Goal: Task Accomplishment & Management: Complete application form

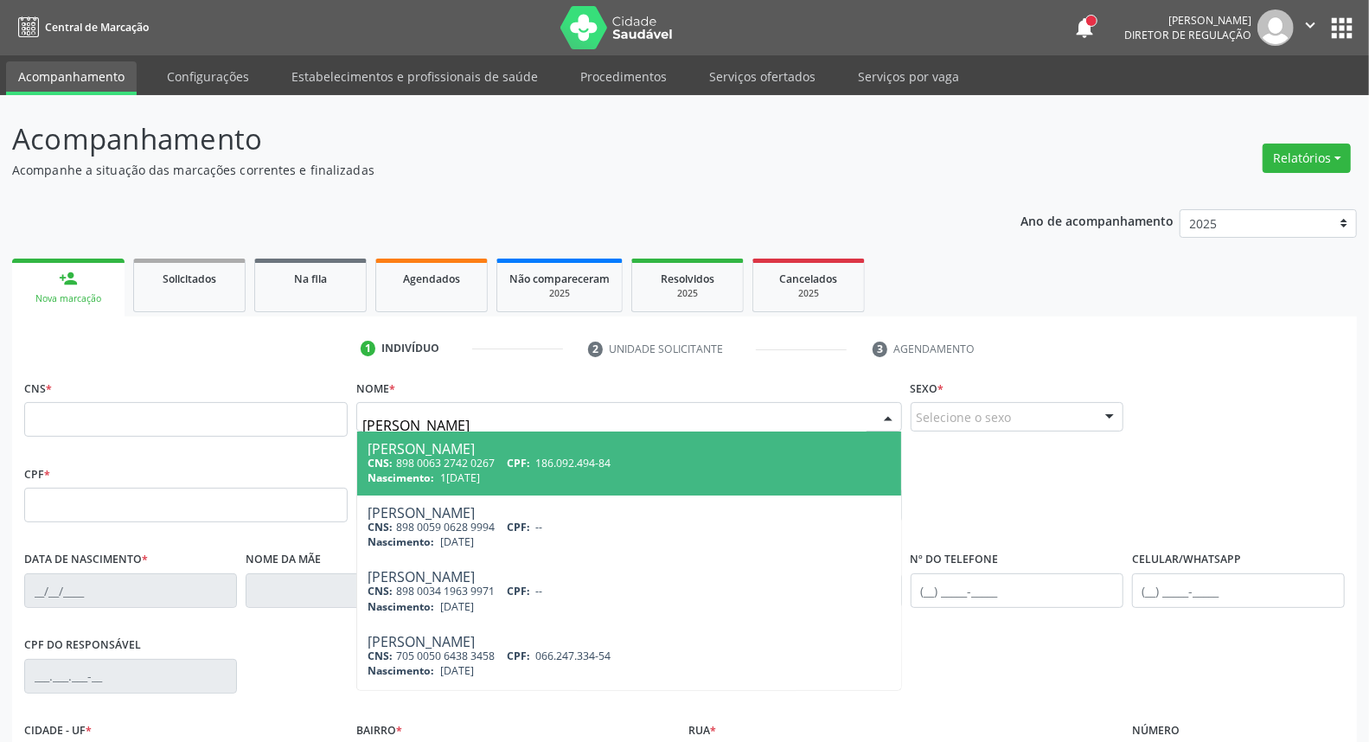
type input "[PERSON_NAME]"
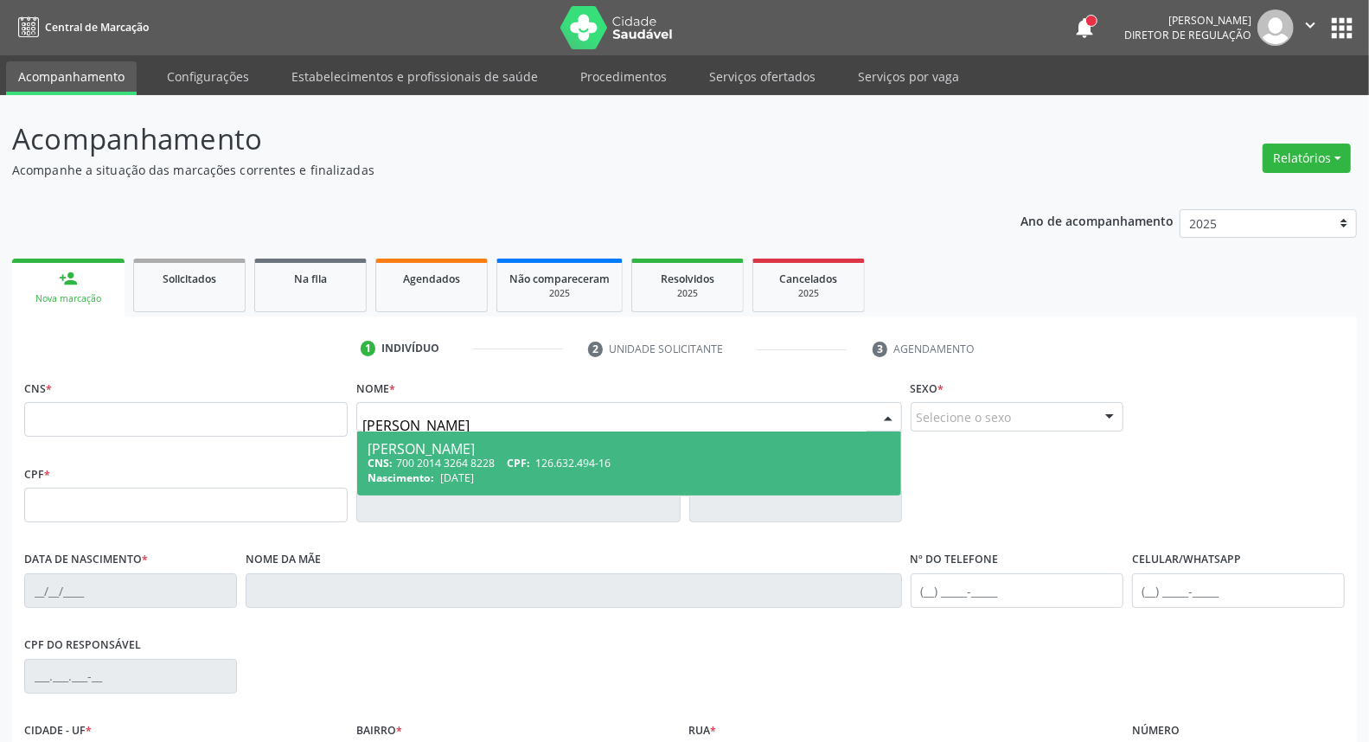
click at [450, 459] on div "CNS: 700 2014 3264 8228 CPF: 126.632.494-16" at bounding box center [629, 463] width 522 height 15
type input "700 2014 3264 8228"
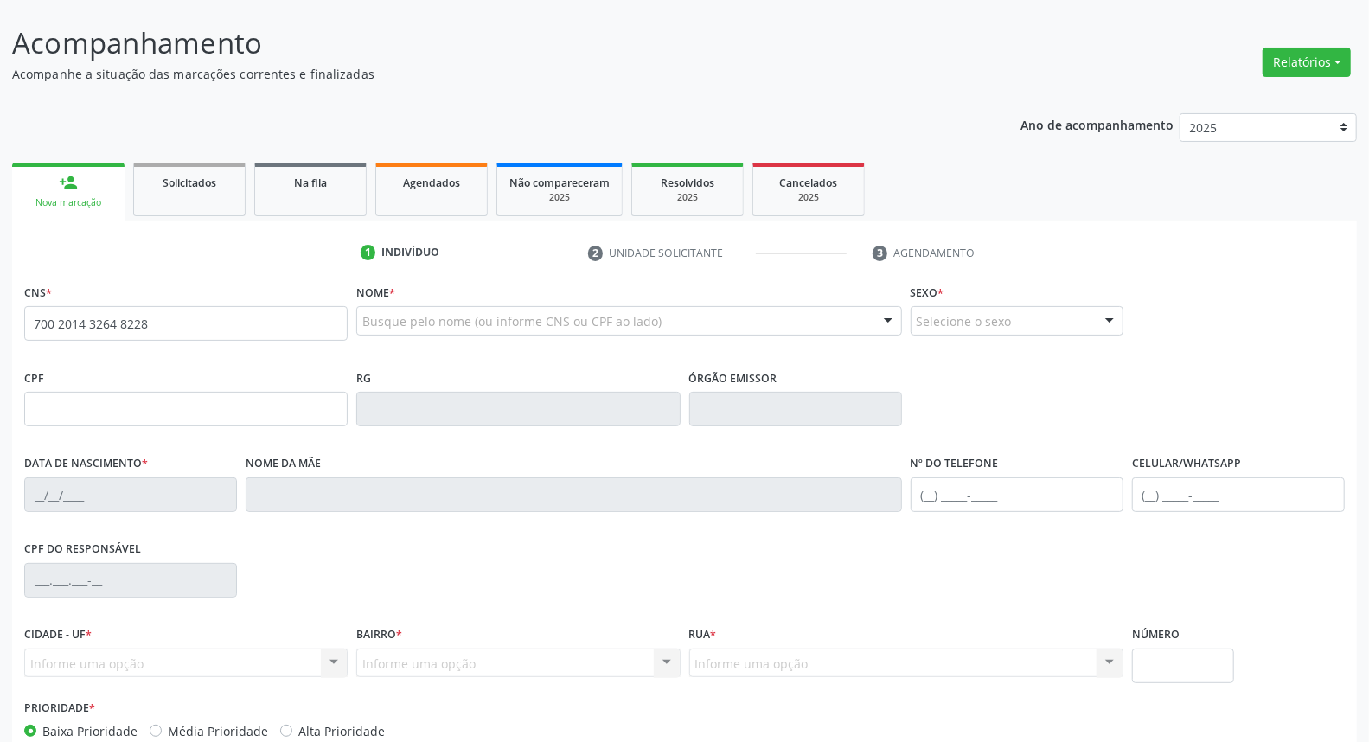
scroll to position [194, 0]
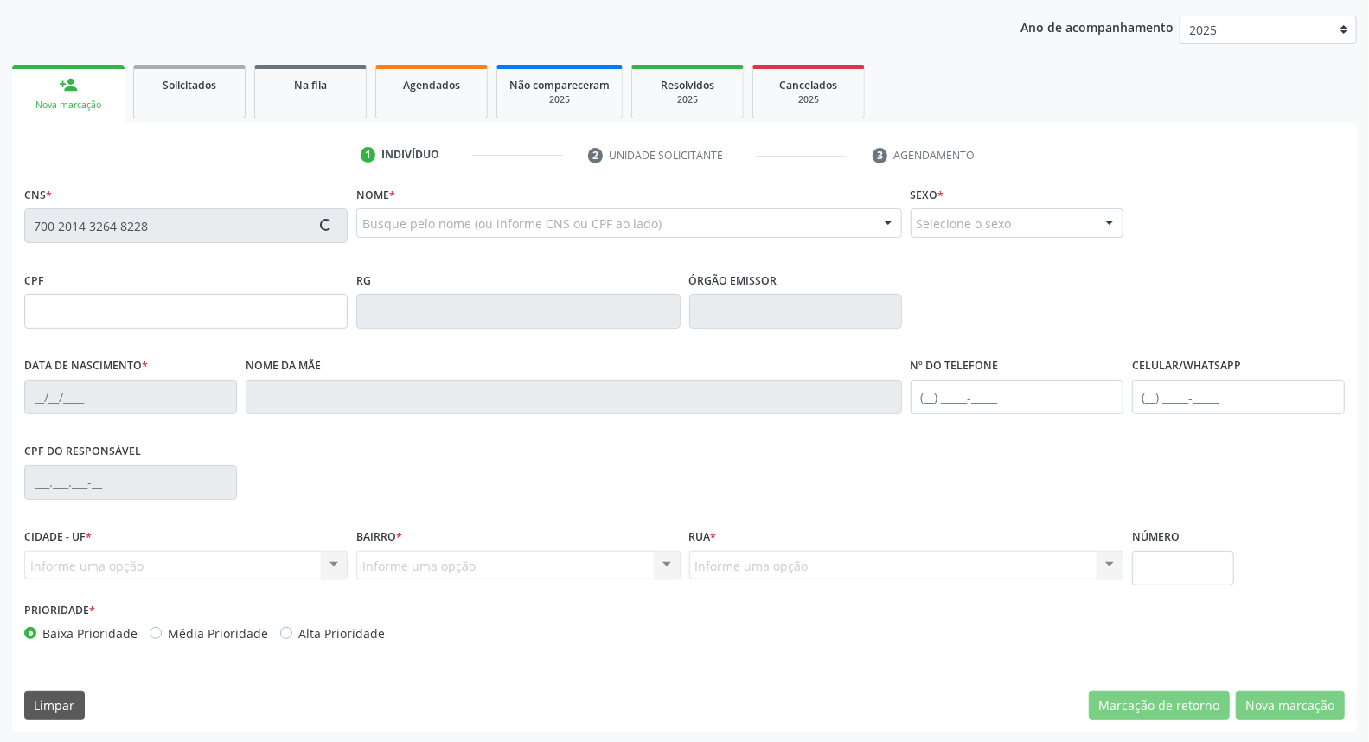
type input "126.632.494-16"
type input "[DATE]"
type input "[PERSON_NAME]"
type input "[PHONE_NUMBER]"
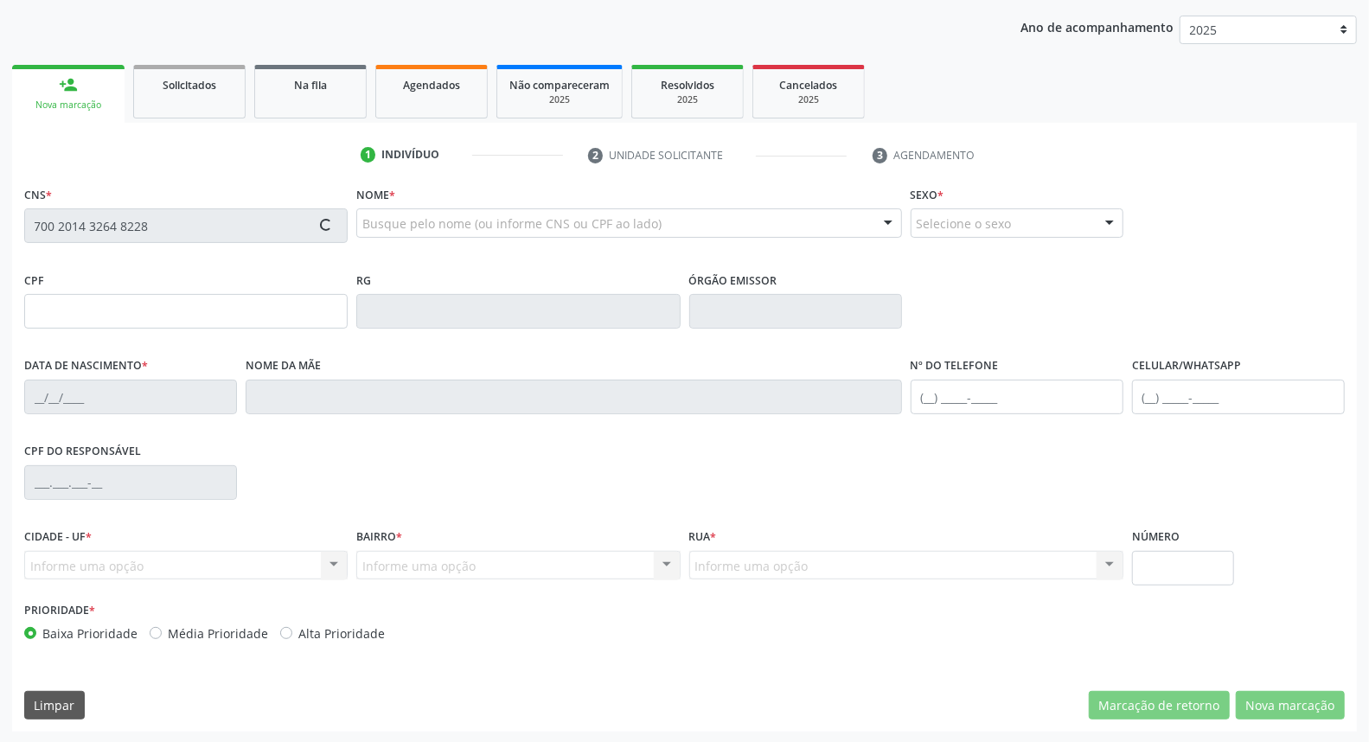
type input "408.021.594-00"
type input "53"
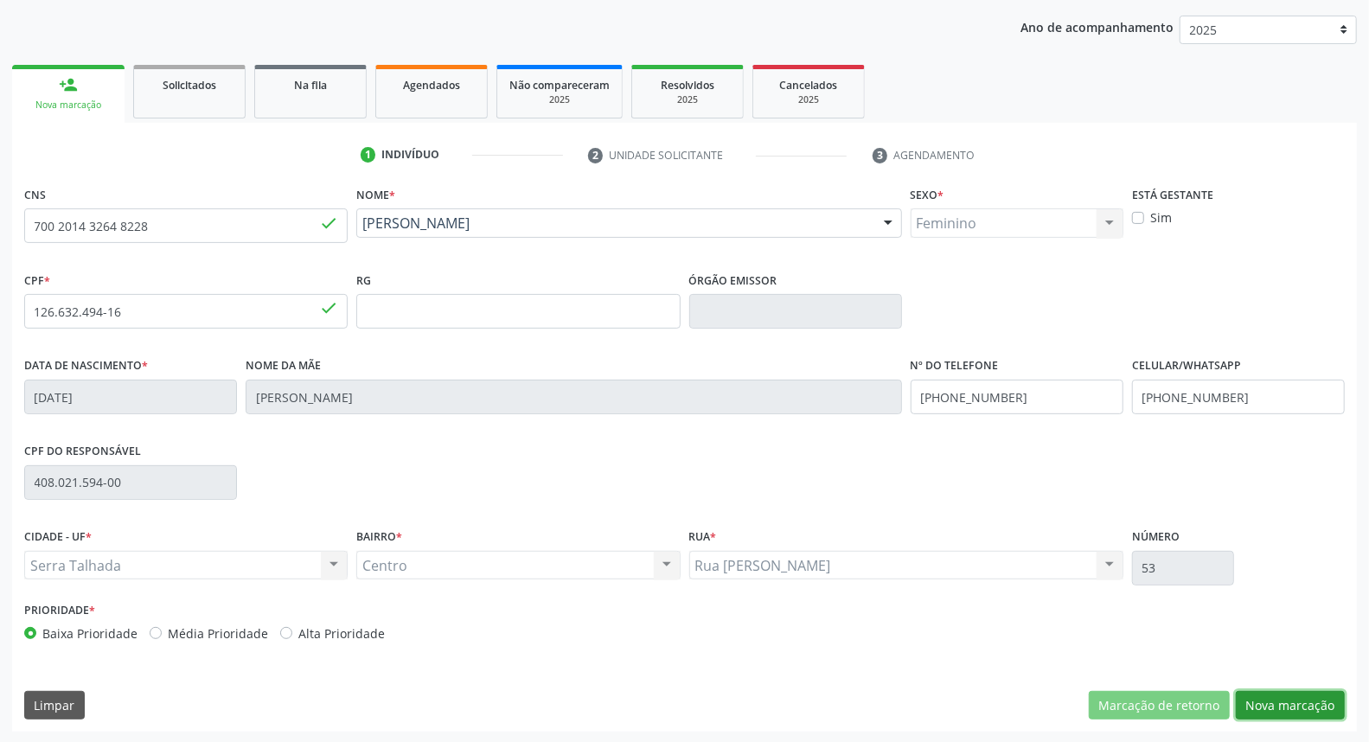
click at [1312, 707] on button "Nova marcação" at bounding box center [1290, 705] width 109 height 29
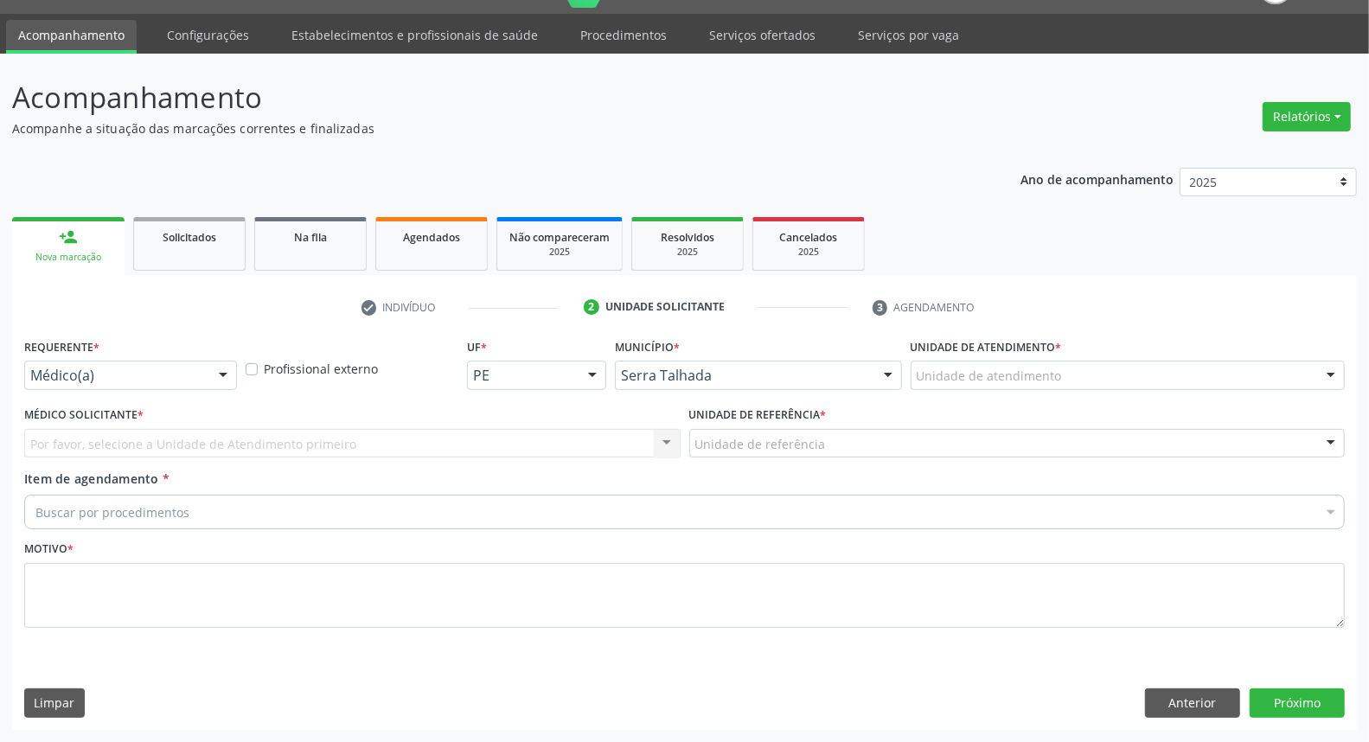
scroll to position [40, 0]
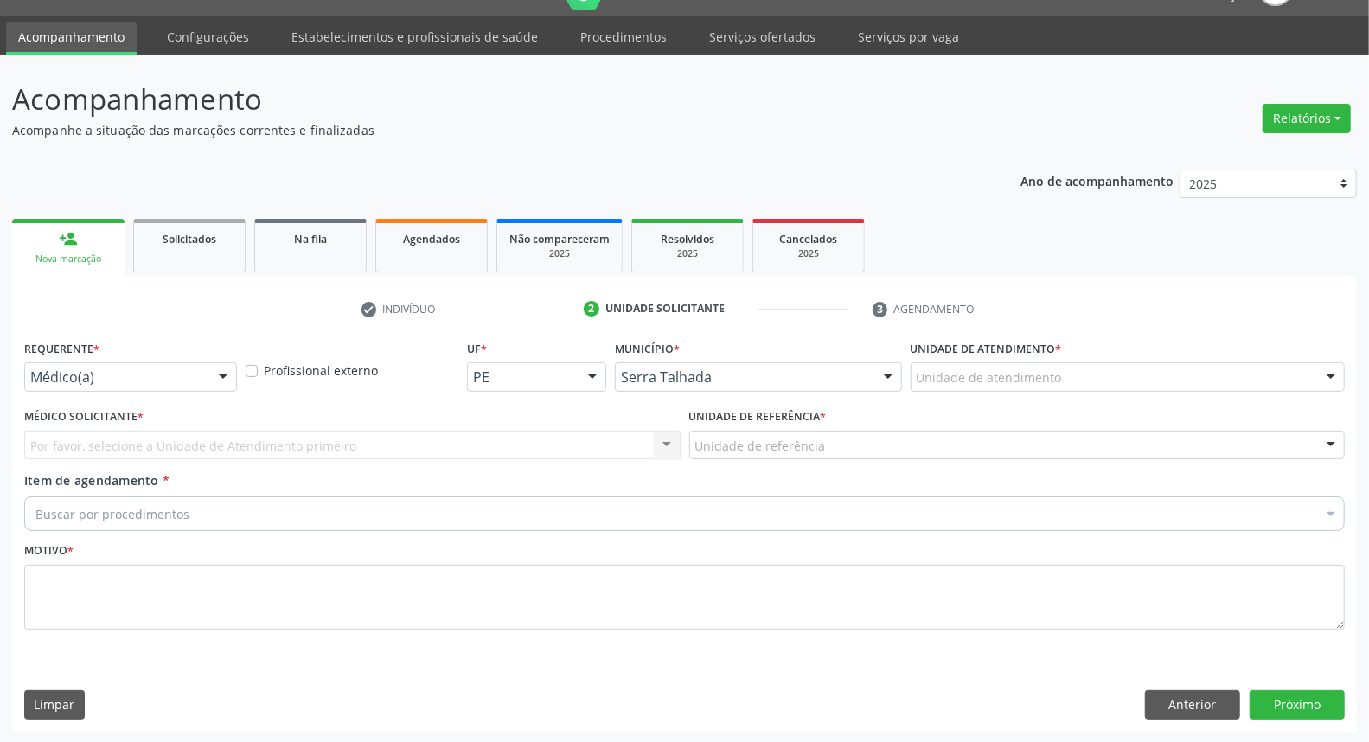
click at [233, 381] on div at bounding box center [223, 377] width 26 height 29
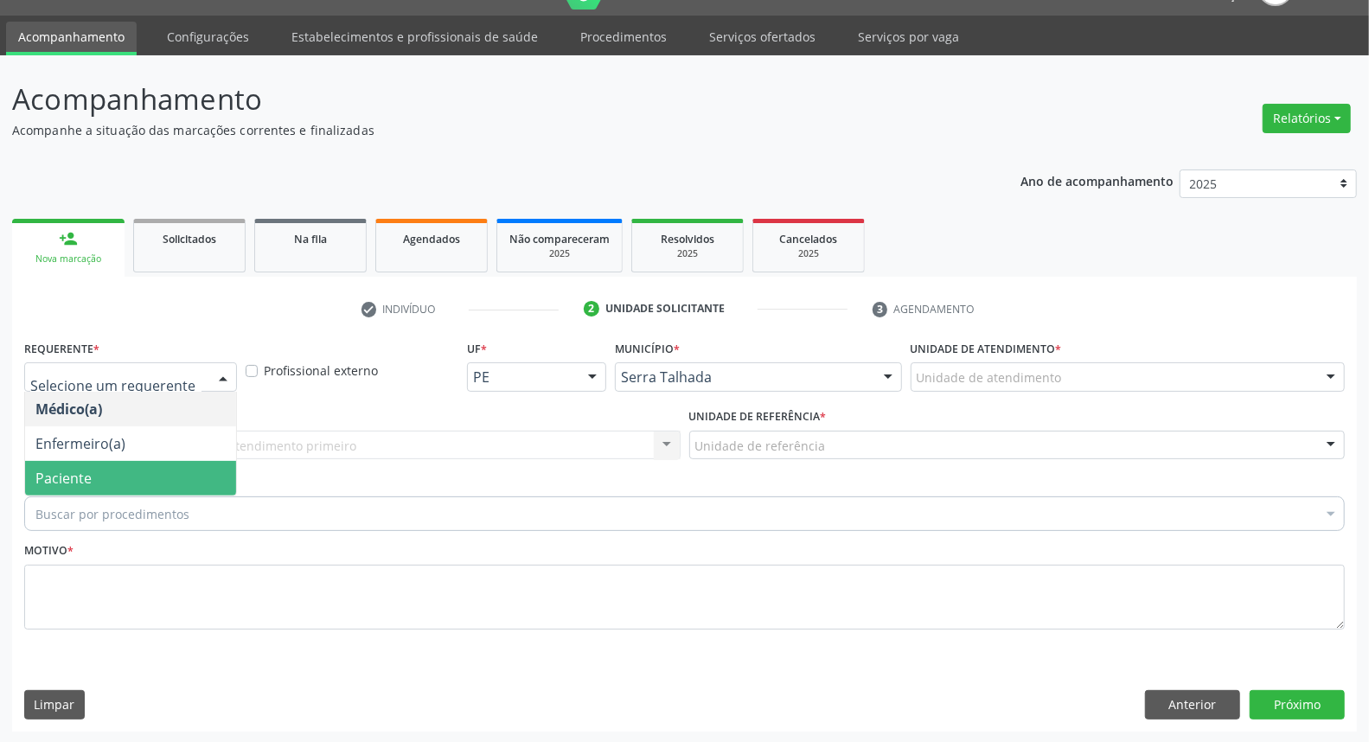
click at [180, 477] on span "Paciente" at bounding box center [130, 478] width 211 height 35
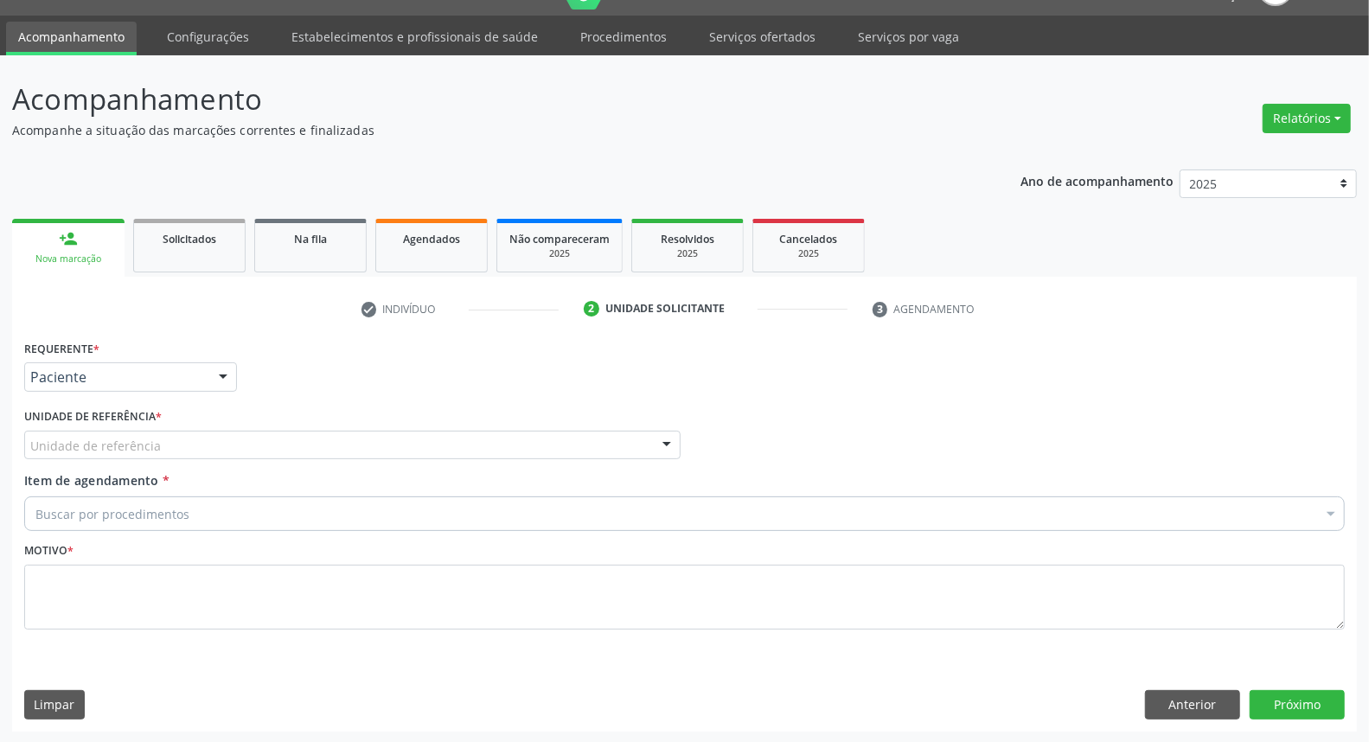
click at [187, 448] on div "Unidade de referência" at bounding box center [352, 445] width 656 height 29
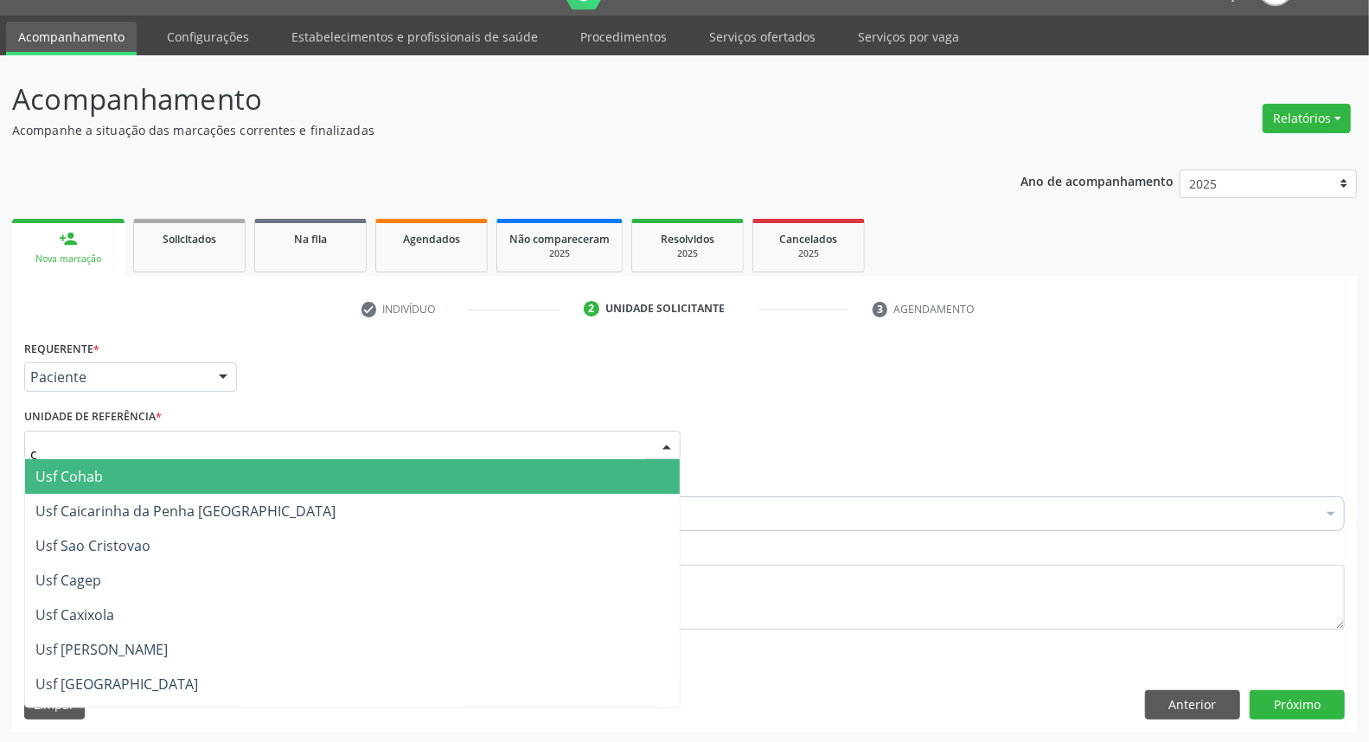
type input "ce"
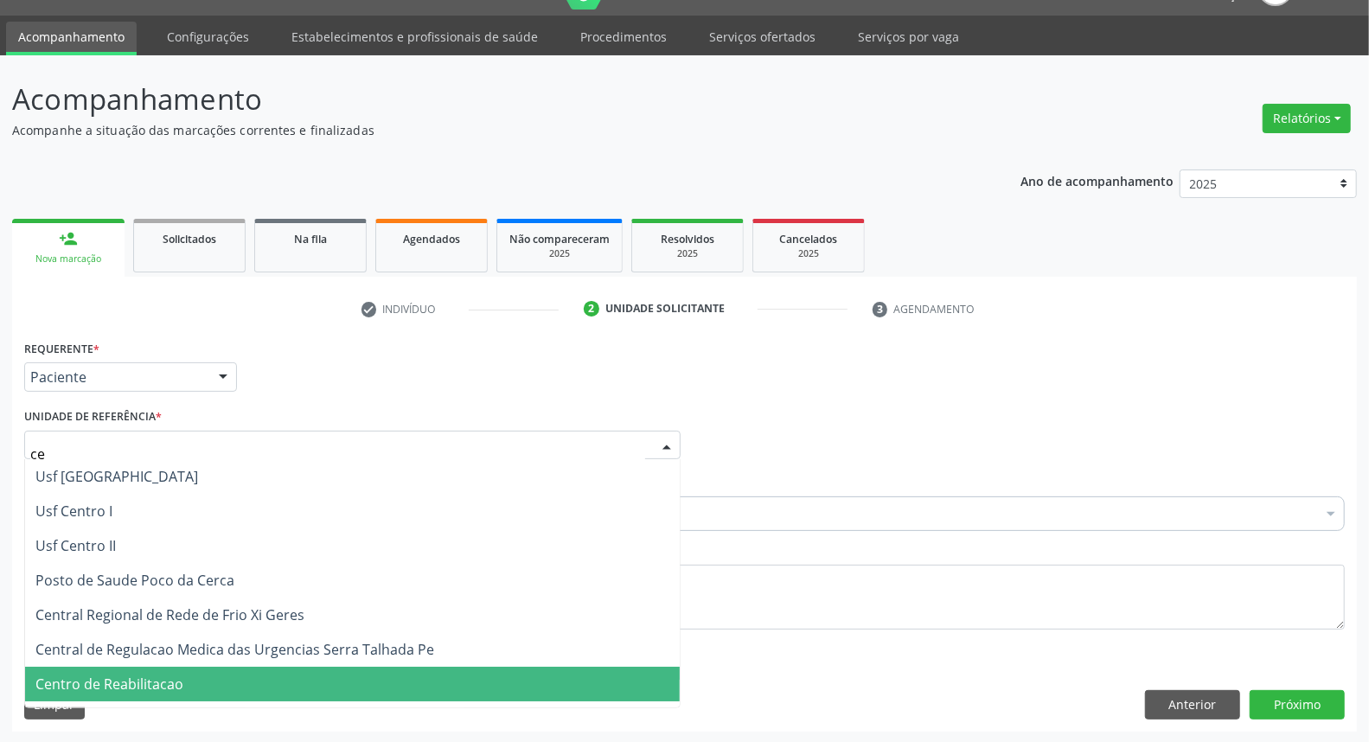
click at [152, 680] on span "Centro de Reabilitacao" at bounding box center [109, 684] width 148 height 19
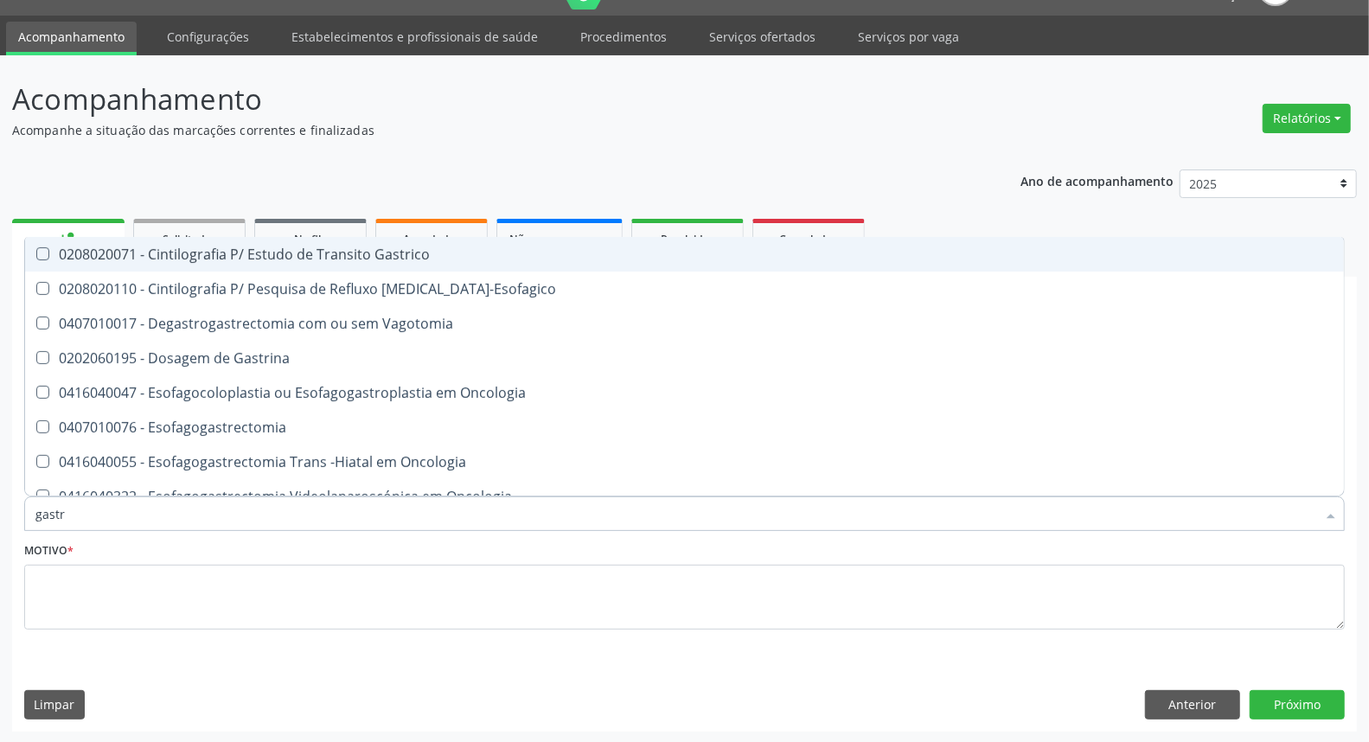
type input "[MEDICAL_DATA]"
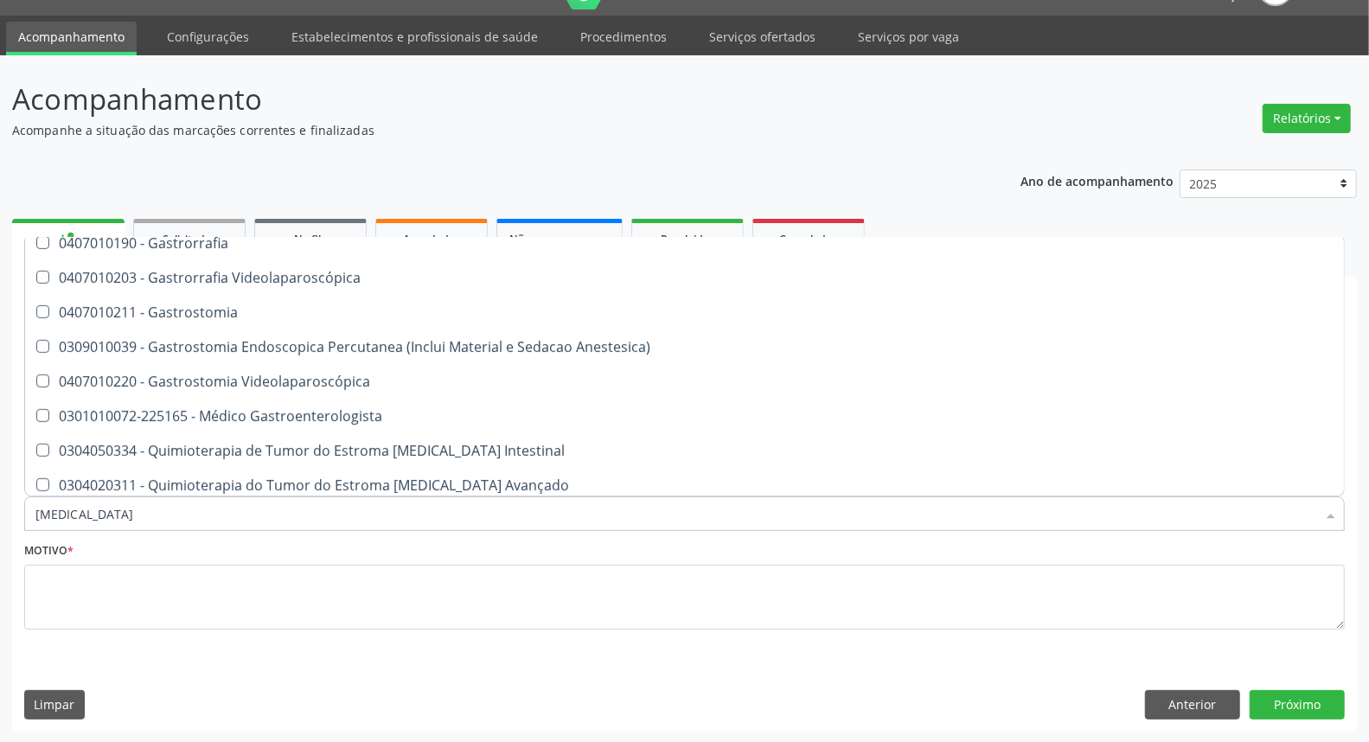
scroll to position [364, 0]
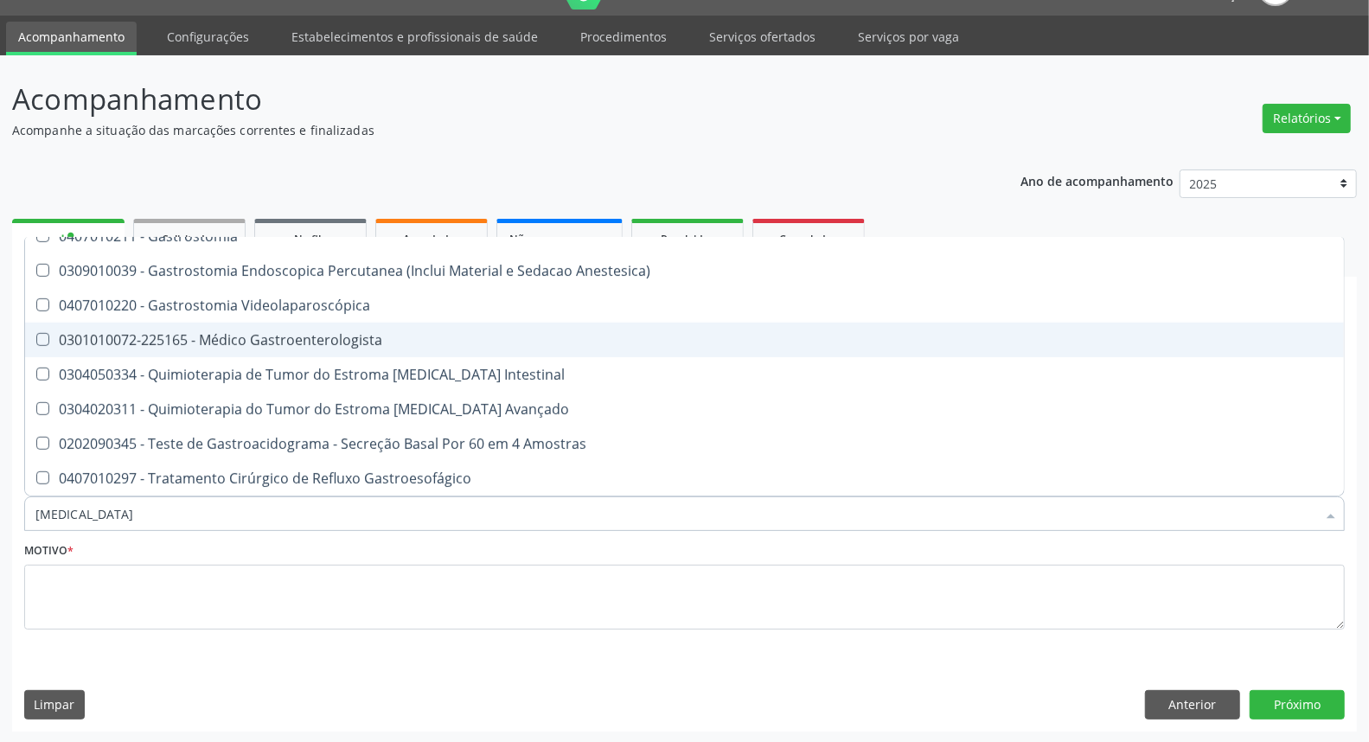
click at [218, 339] on div "0301010072-225165 - Médico Gastroenterologista" at bounding box center [684, 340] width 1298 height 14
checkbox Gastroenterologista "true"
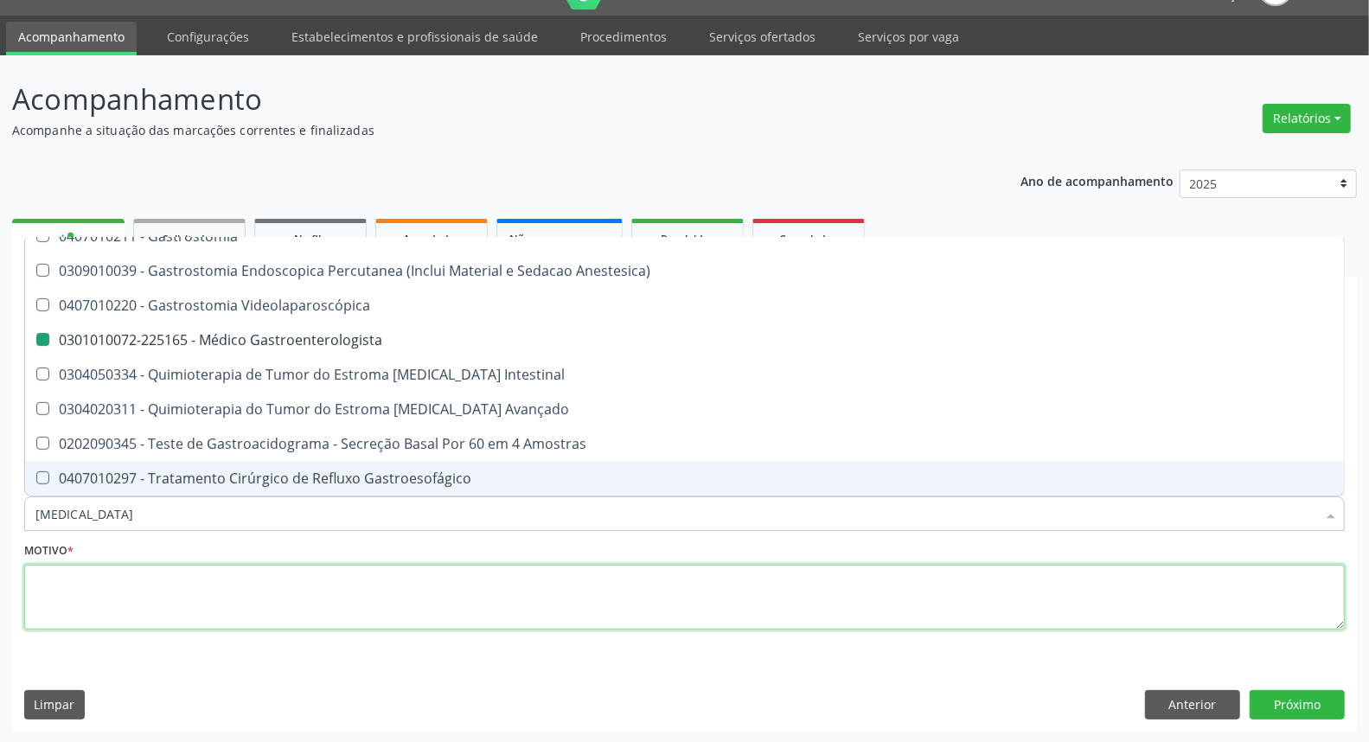
click at [419, 612] on textarea at bounding box center [684, 598] width 1321 height 66
checkbox Vagotomia "true"
checkbox Gastroenterologista "false"
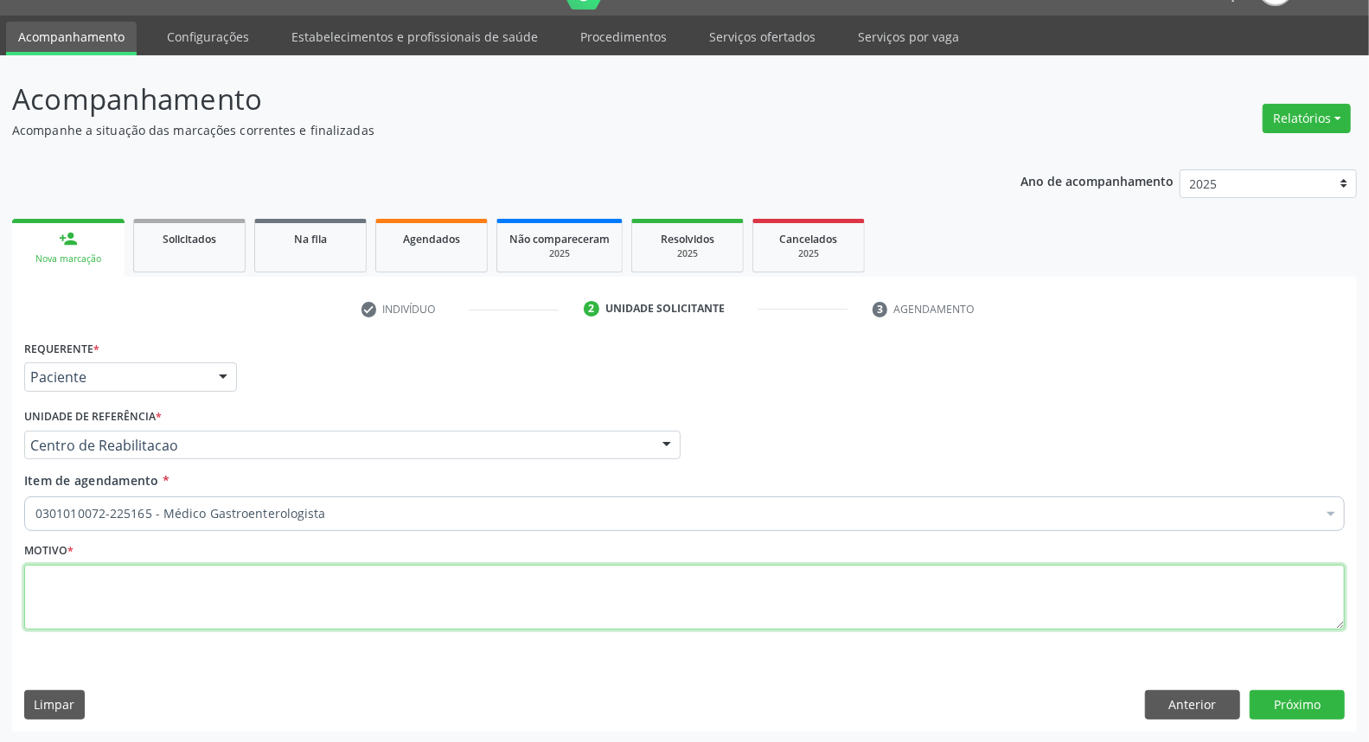
scroll to position [0, 0]
type textarea "*"
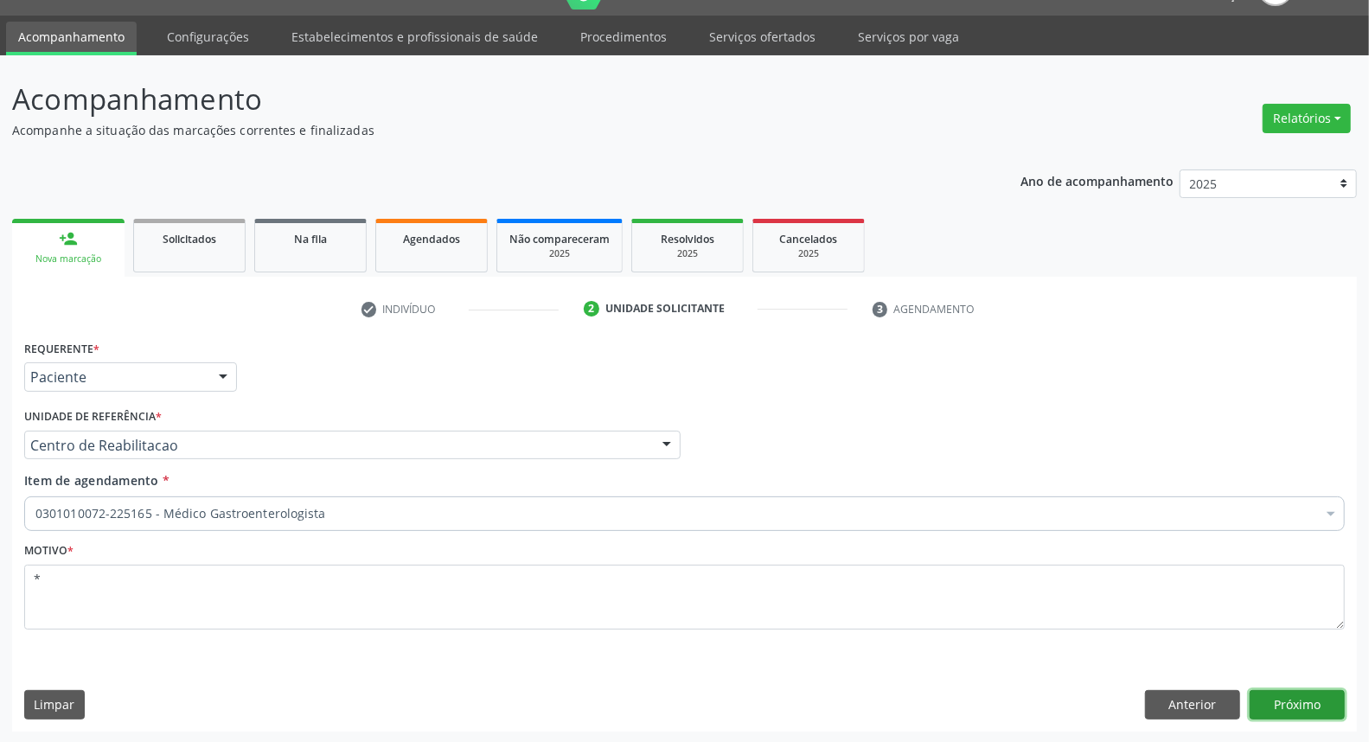
click at [1295, 697] on button "Próximo" at bounding box center [1297, 704] width 95 height 29
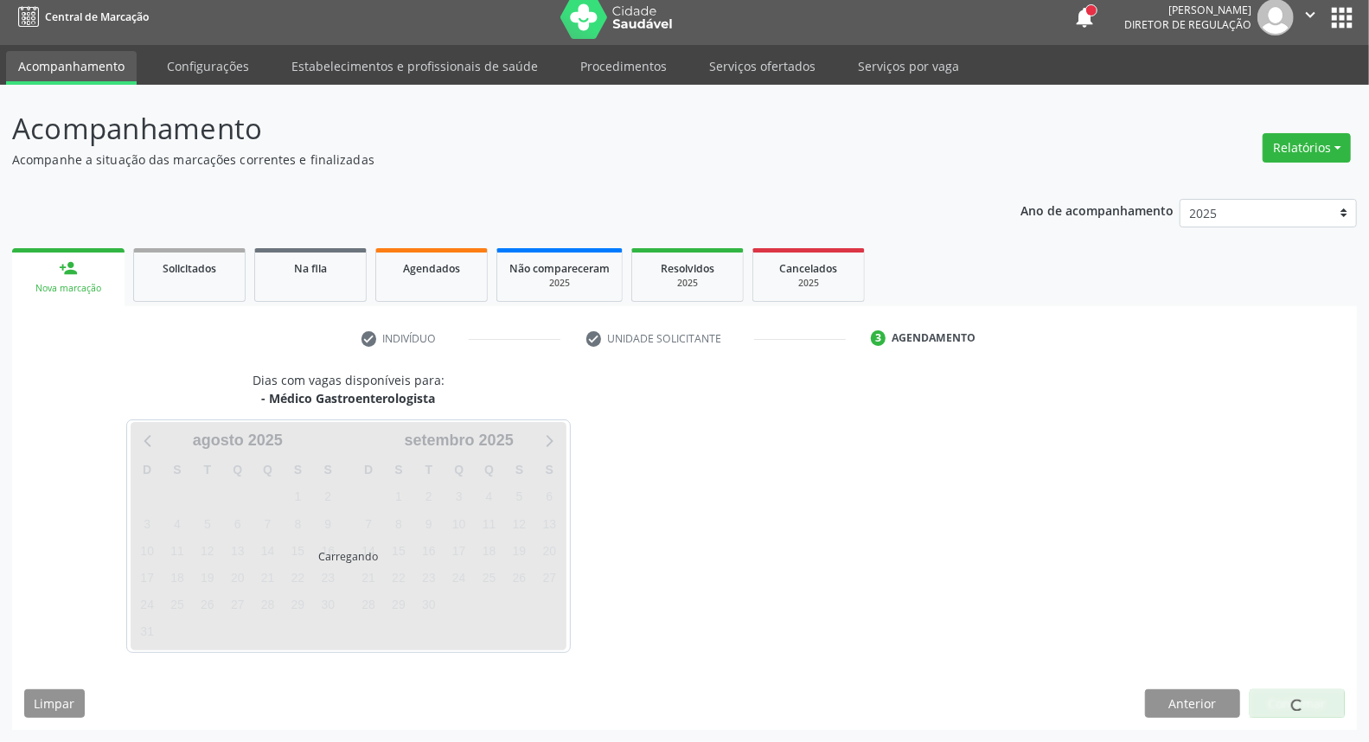
scroll to position [10, 0]
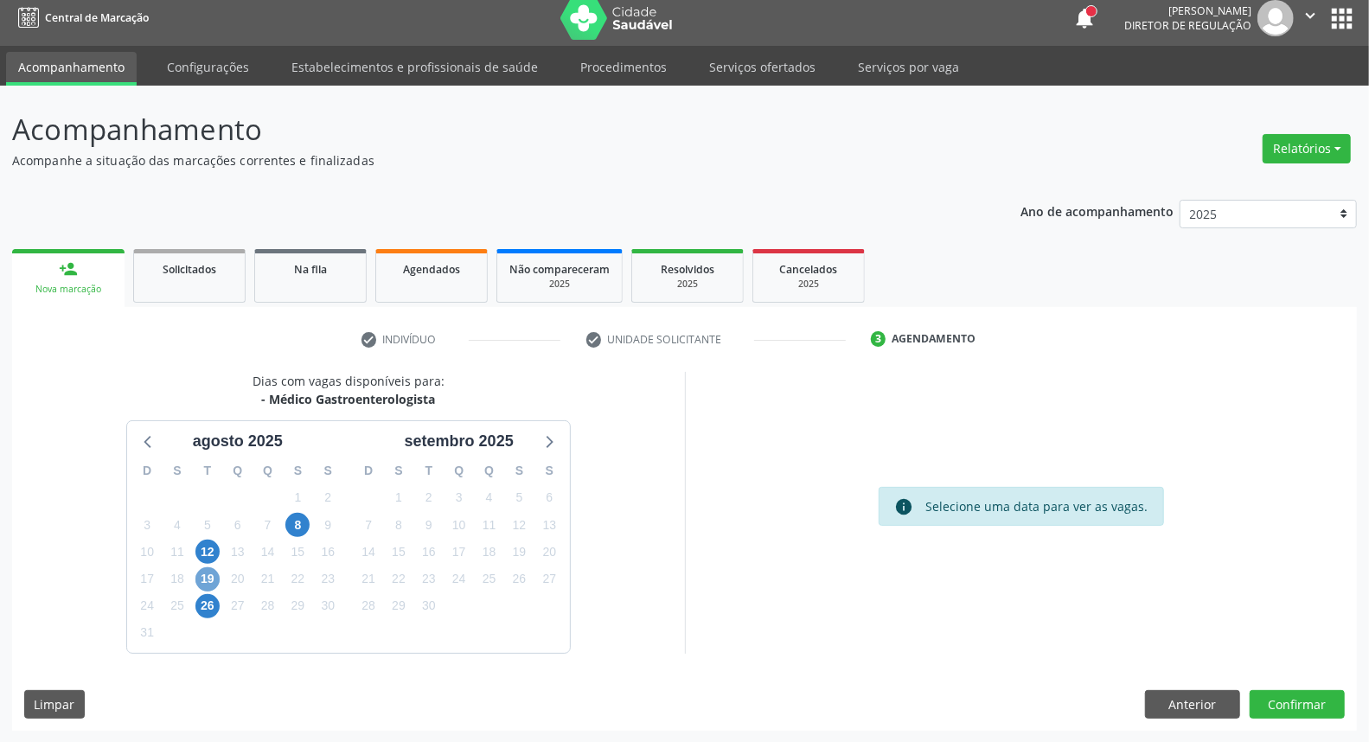
click at [203, 580] on span "19" at bounding box center [207, 579] width 24 height 24
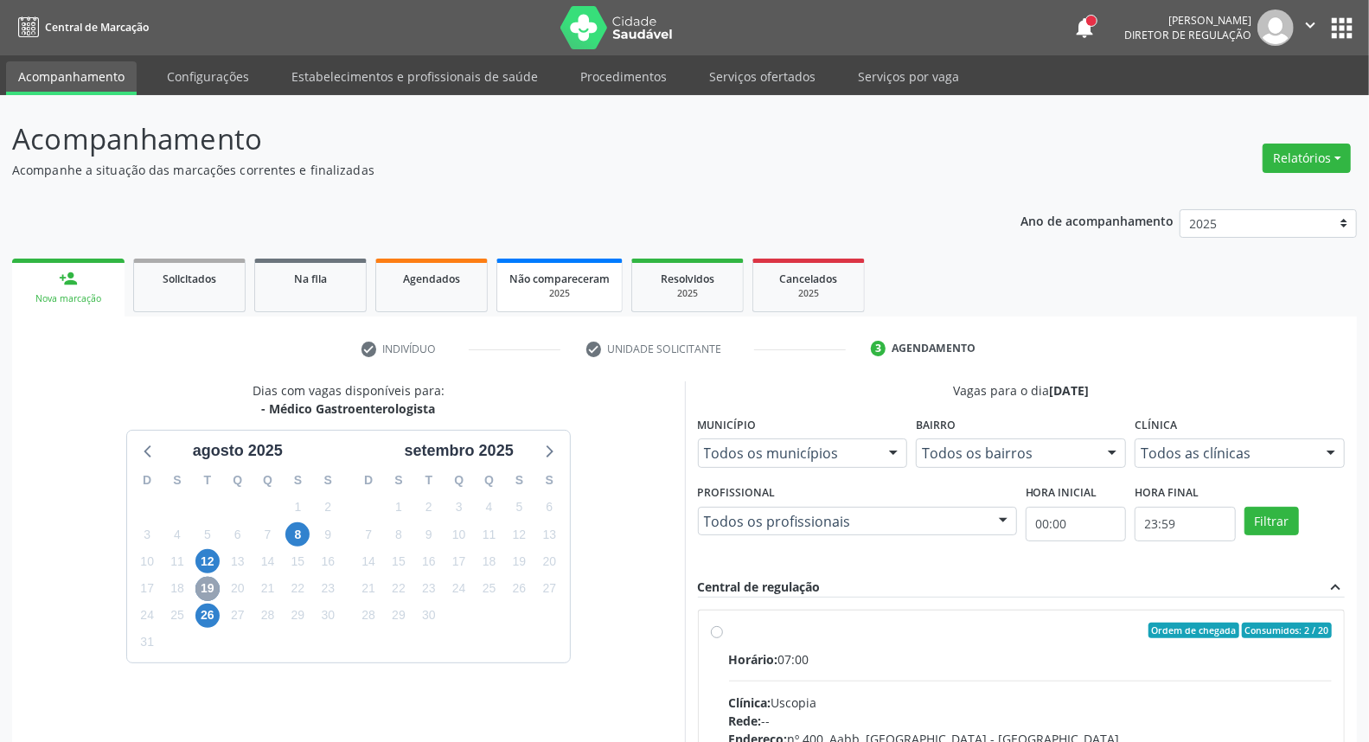
scroll to position [259, 0]
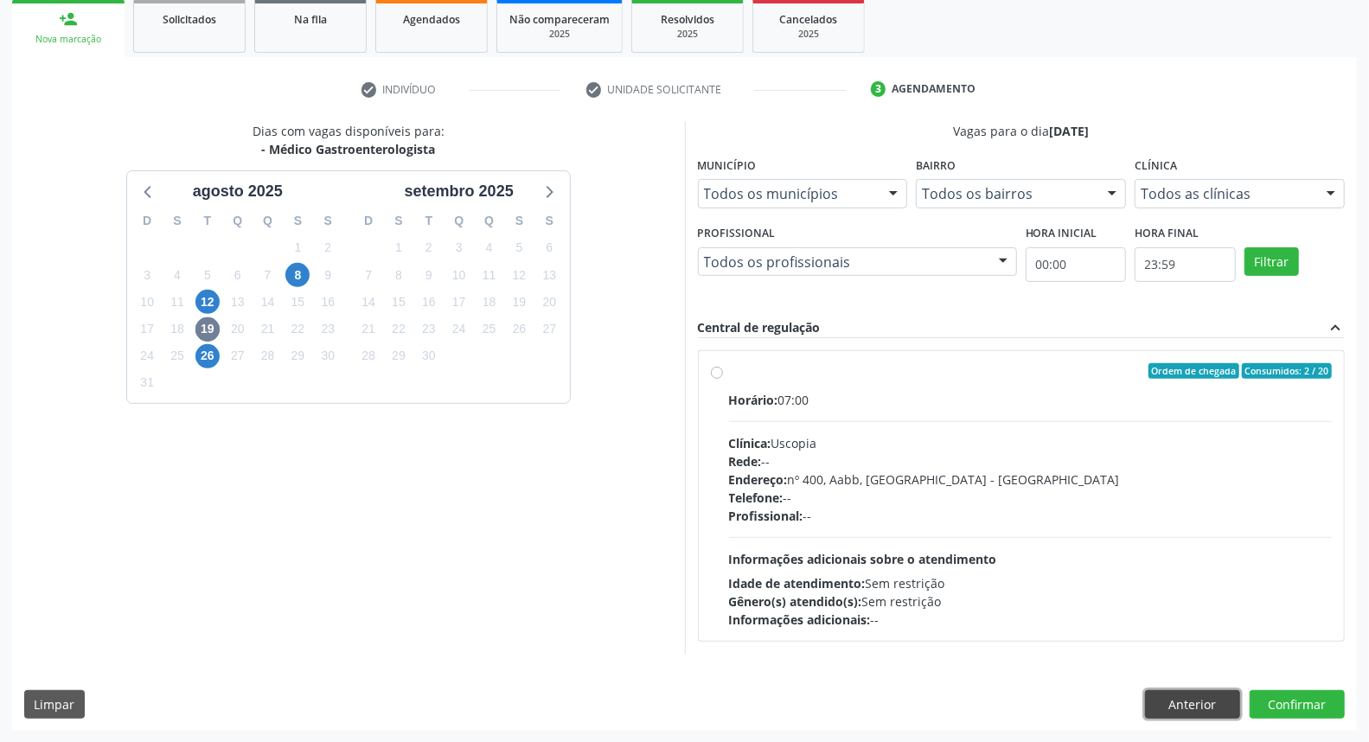
click at [1190, 698] on button "Anterior" at bounding box center [1192, 704] width 95 height 29
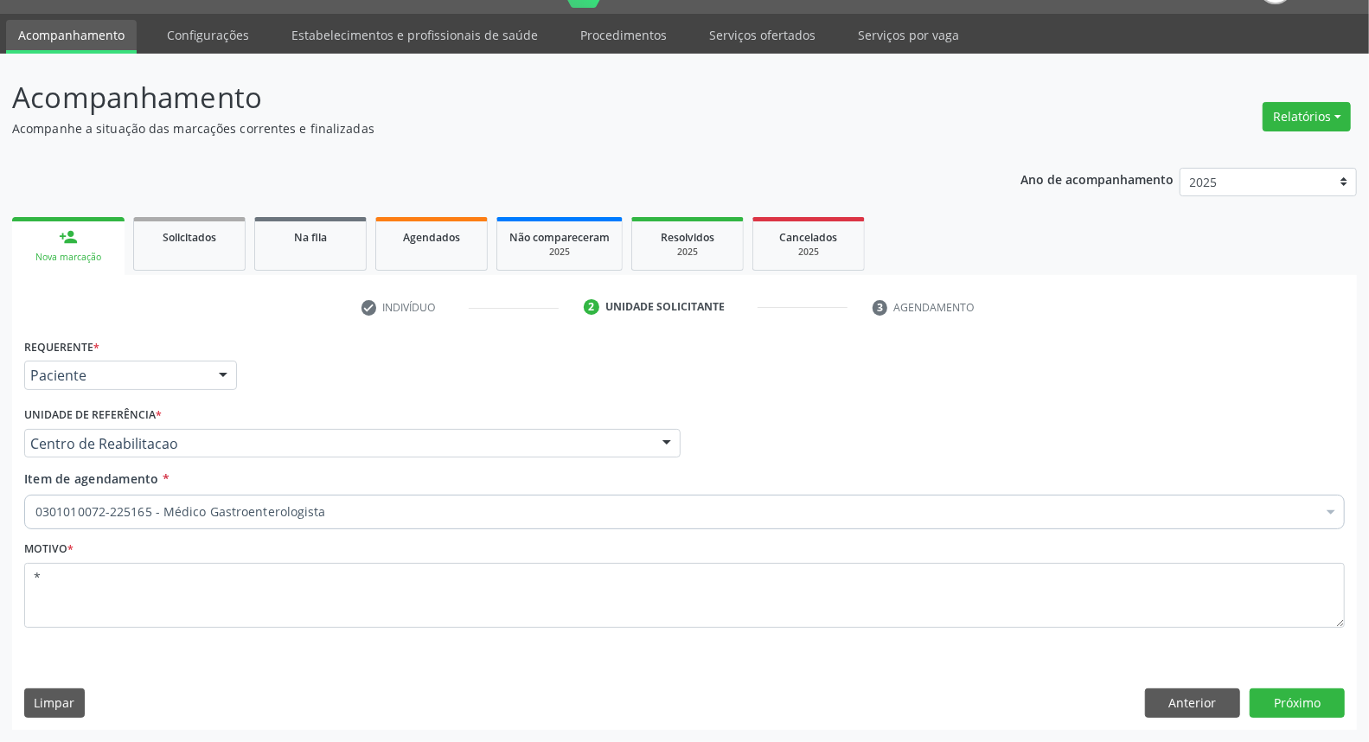
scroll to position [40, 0]
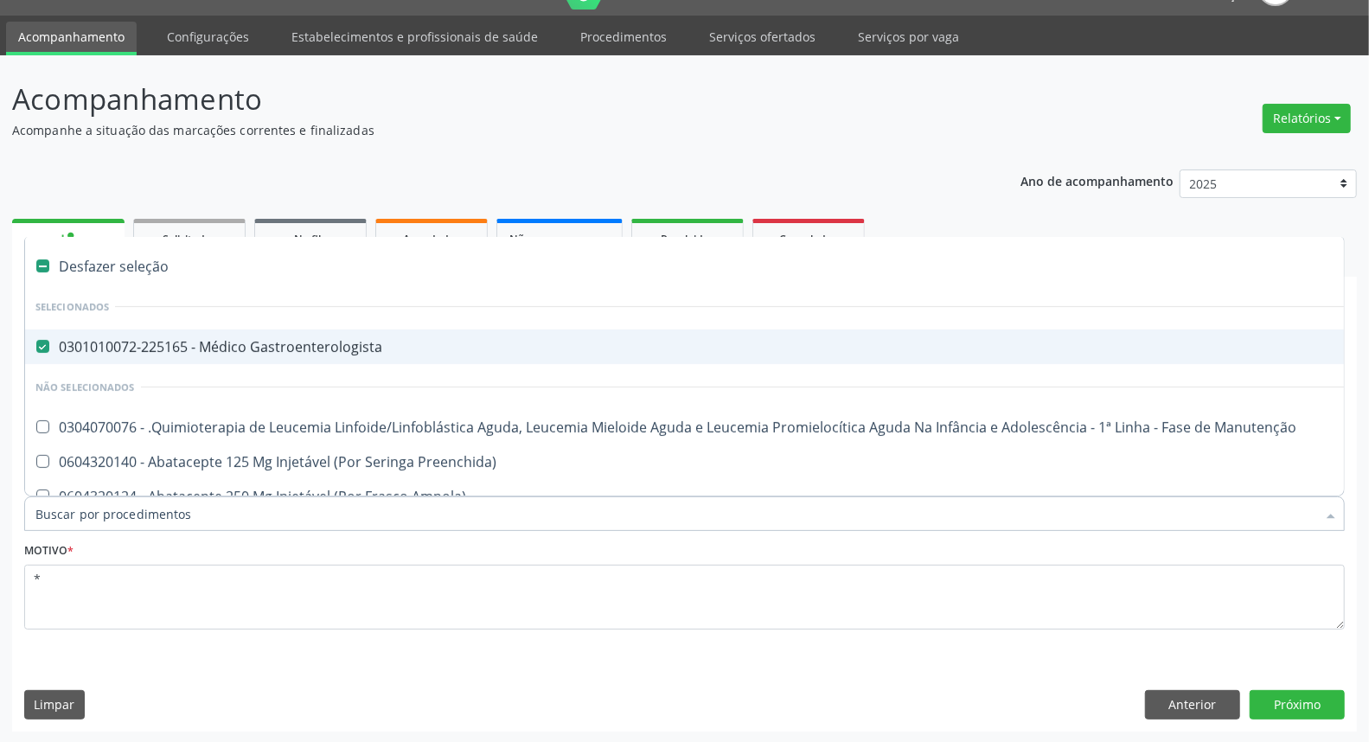
click at [349, 342] on div "0301010072-225165 - Médico Gastroenterologista" at bounding box center [708, 347] width 1346 height 14
checkbox Gastroenterologista "false"
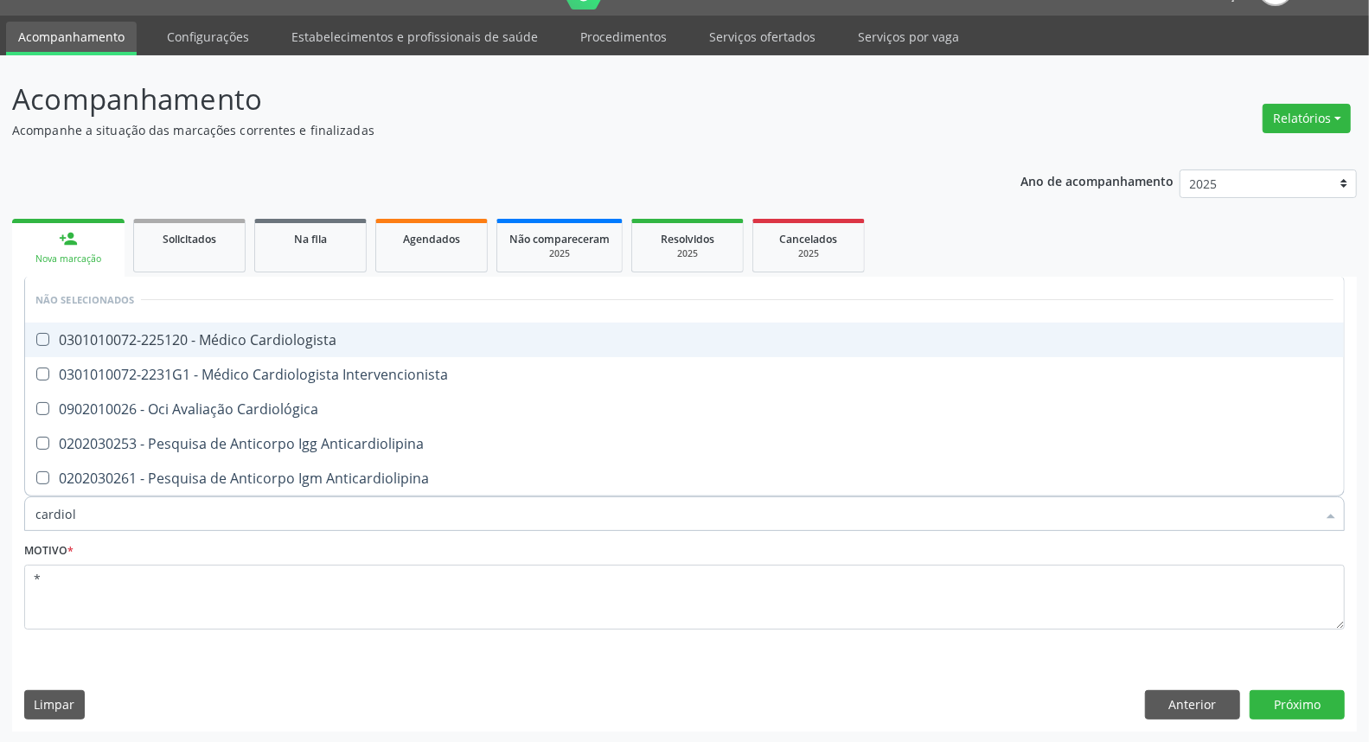
type input "cardiolo"
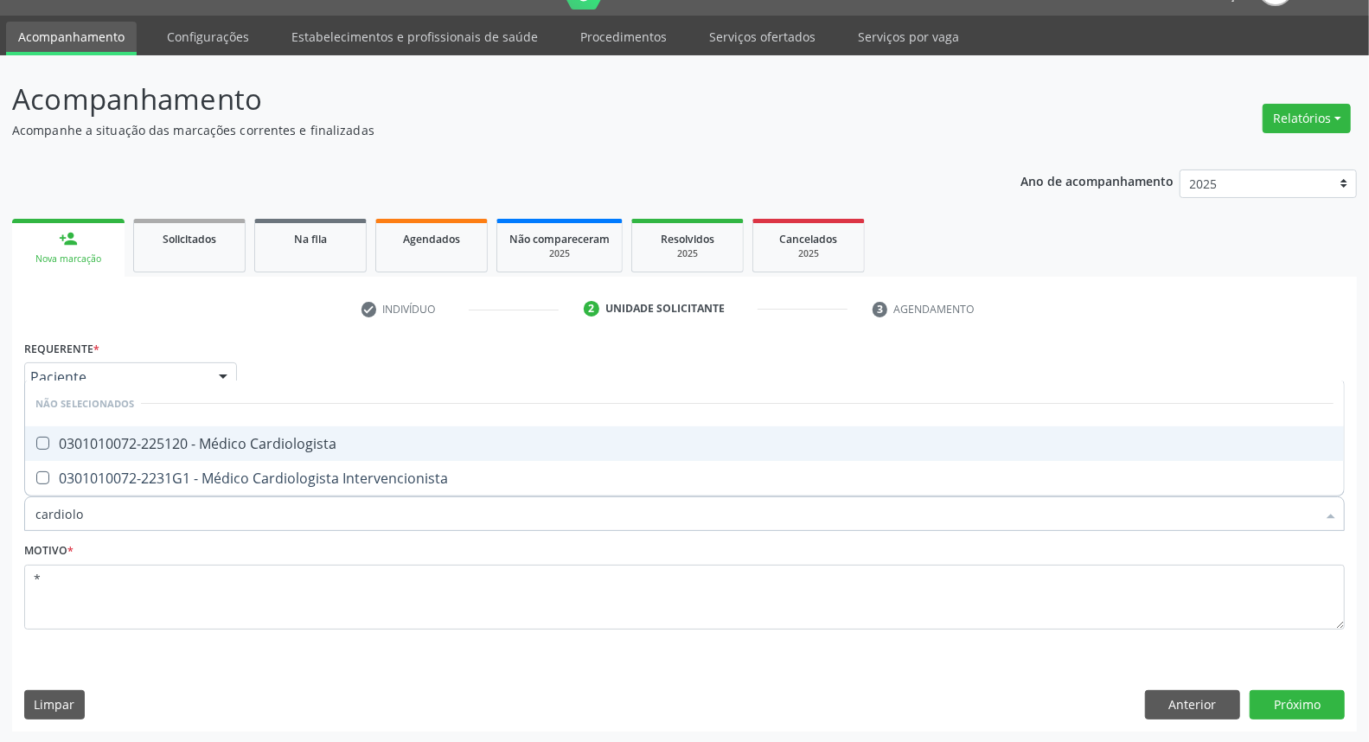
click at [258, 444] on div "0301010072-225120 - Médico Cardiologista" at bounding box center [684, 444] width 1298 height 14
checkbox Cardiologista "true"
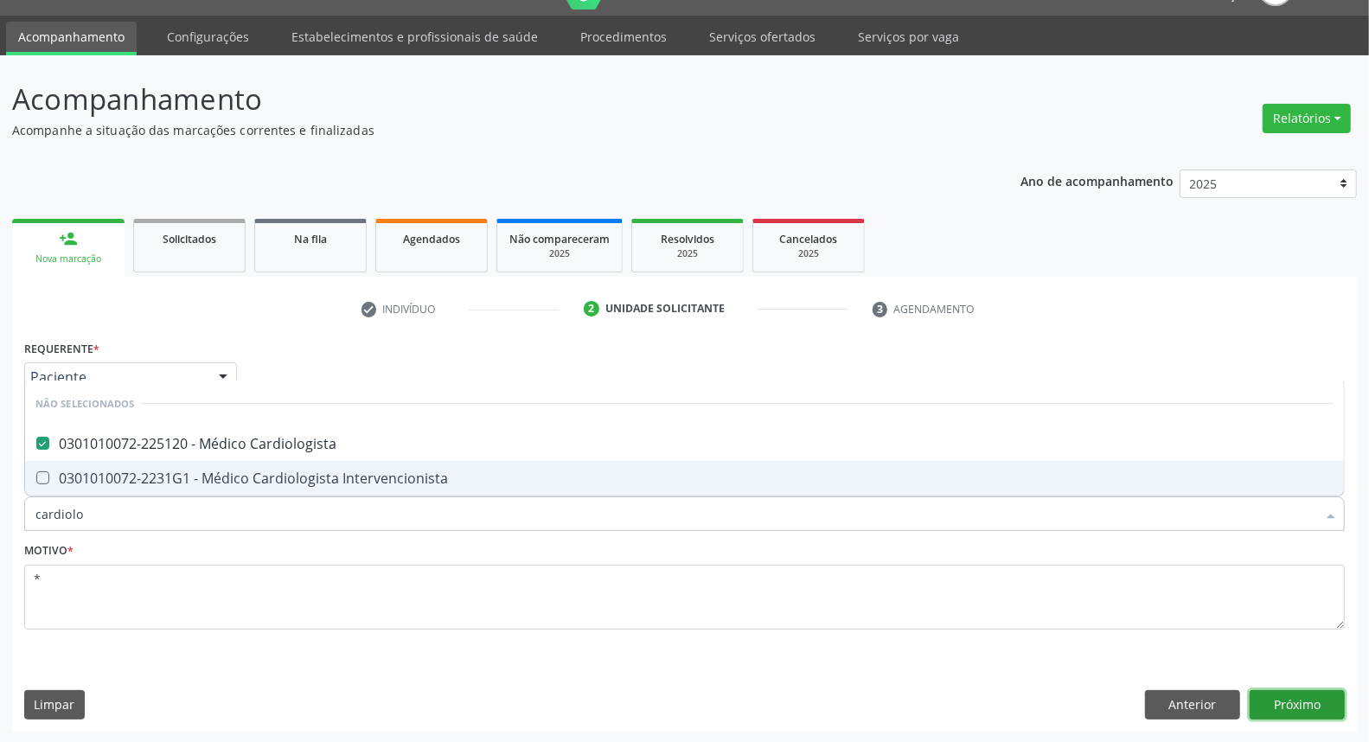
click at [1272, 711] on button "Próximo" at bounding box center [1297, 704] width 95 height 29
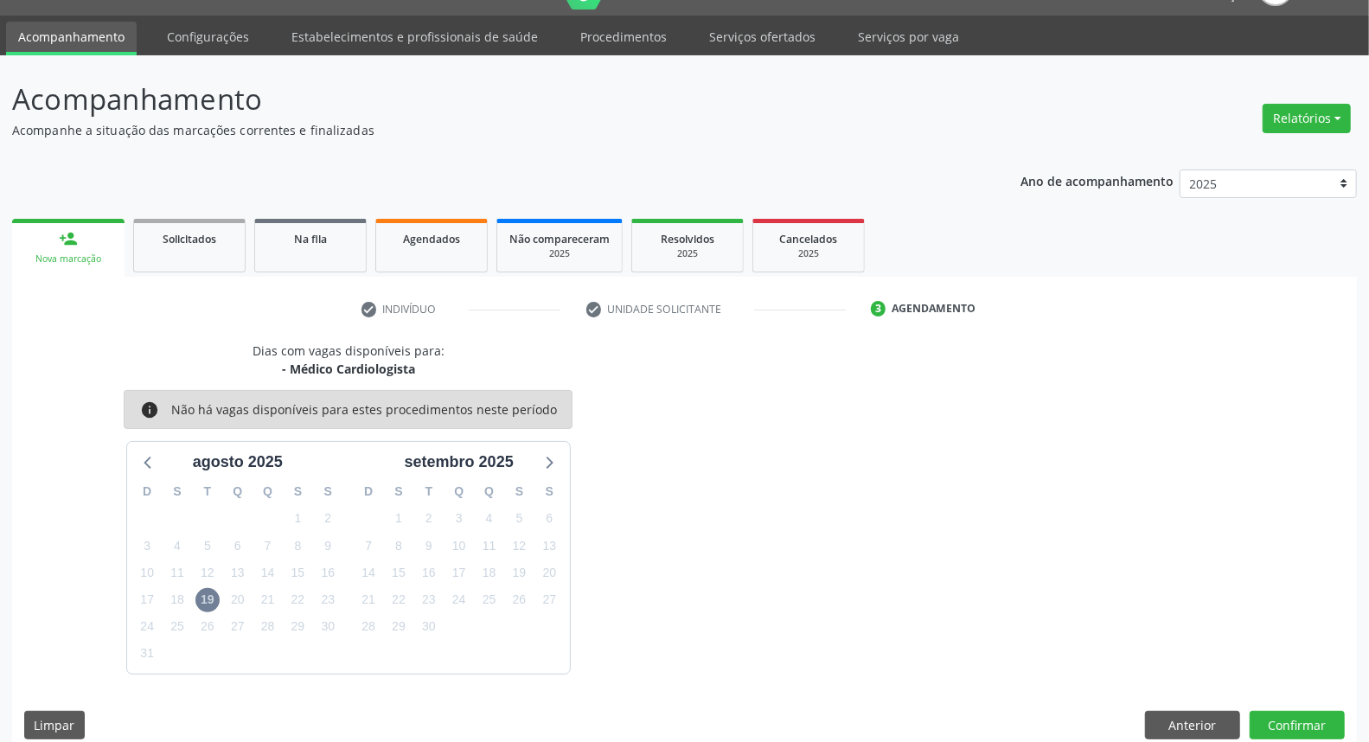
scroll to position [61, 0]
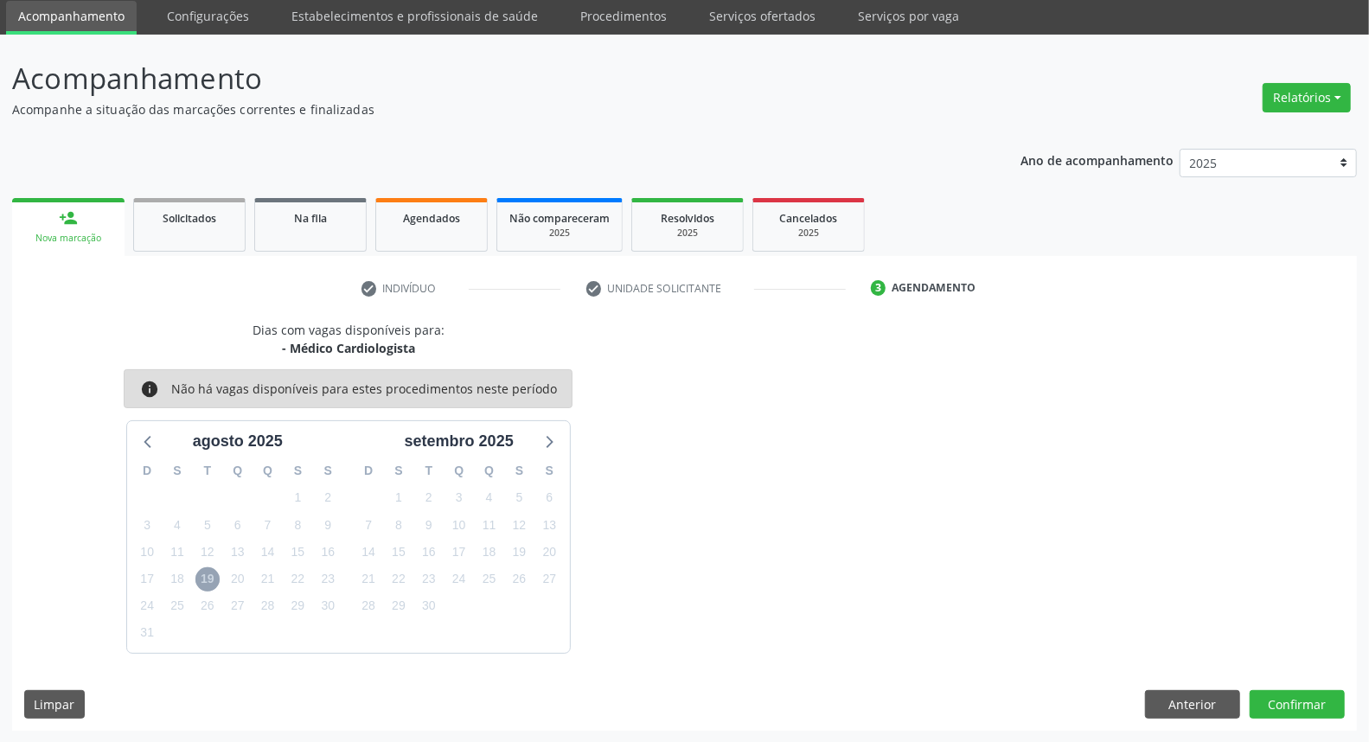
click at [203, 582] on span "19" at bounding box center [207, 579] width 24 height 24
